Goal: Browse casually

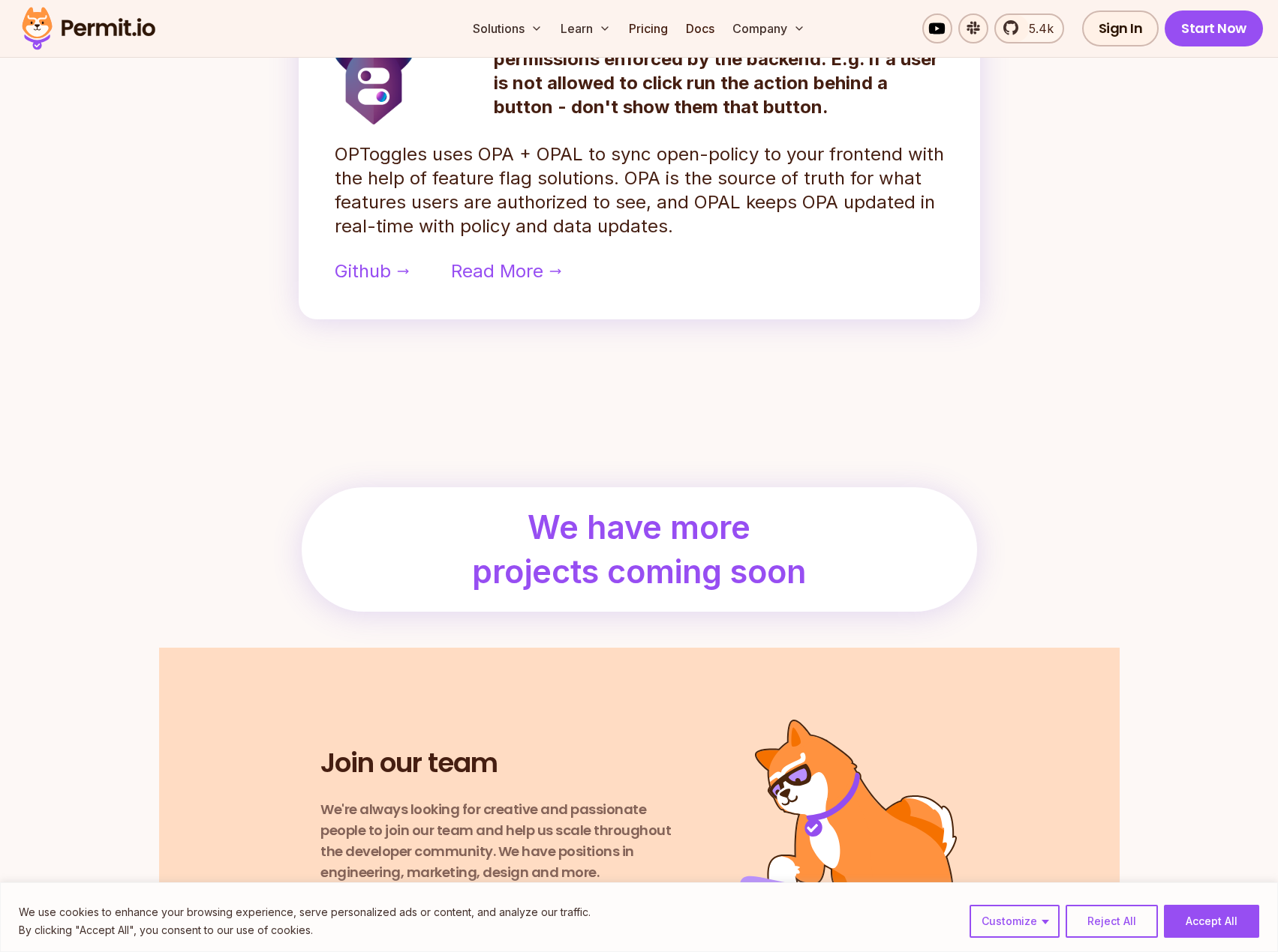
scroll to position [1152, 0]
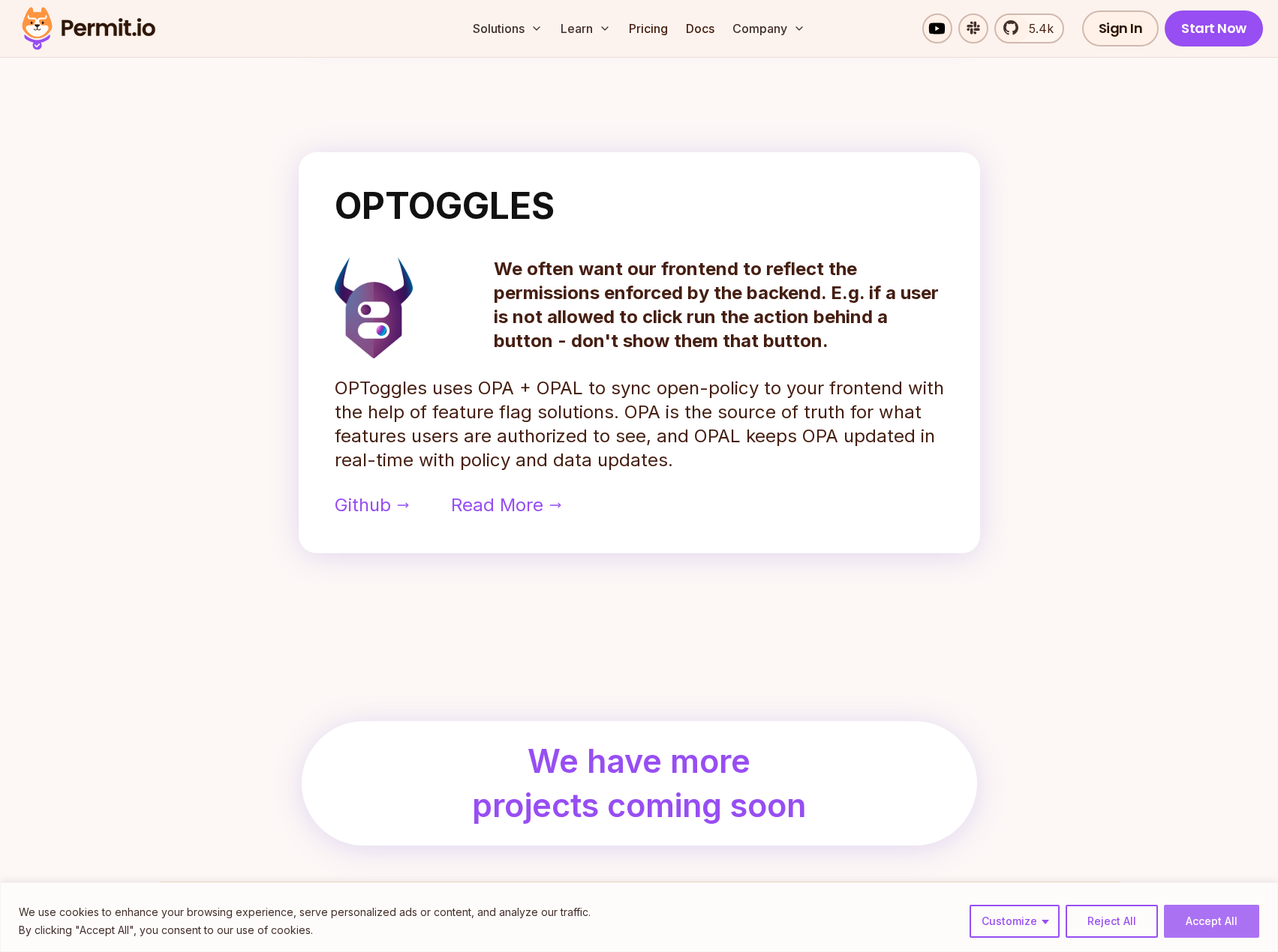
click at [1212, 924] on button "Accept All" at bounding box center [1211, 921] width 95 height 33
